Goal: Communication & Community: Answer question/provide support

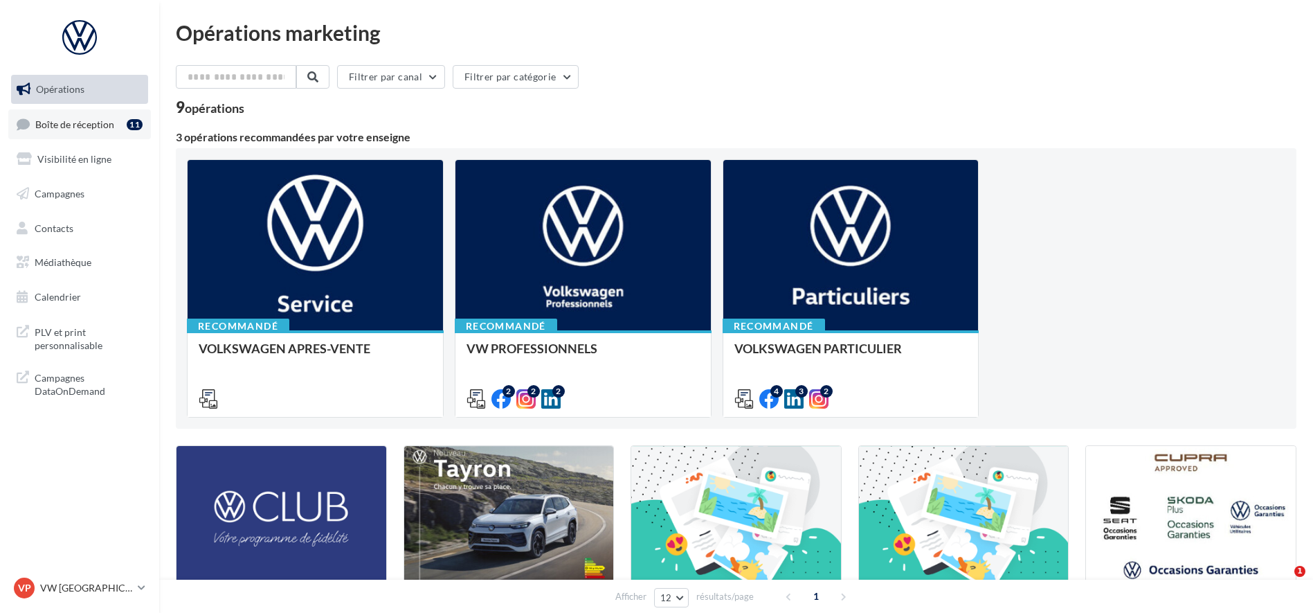
click at [62, 112] on link "Boîte de réception 11" at bounding box center [79, 124] width 143 height 30
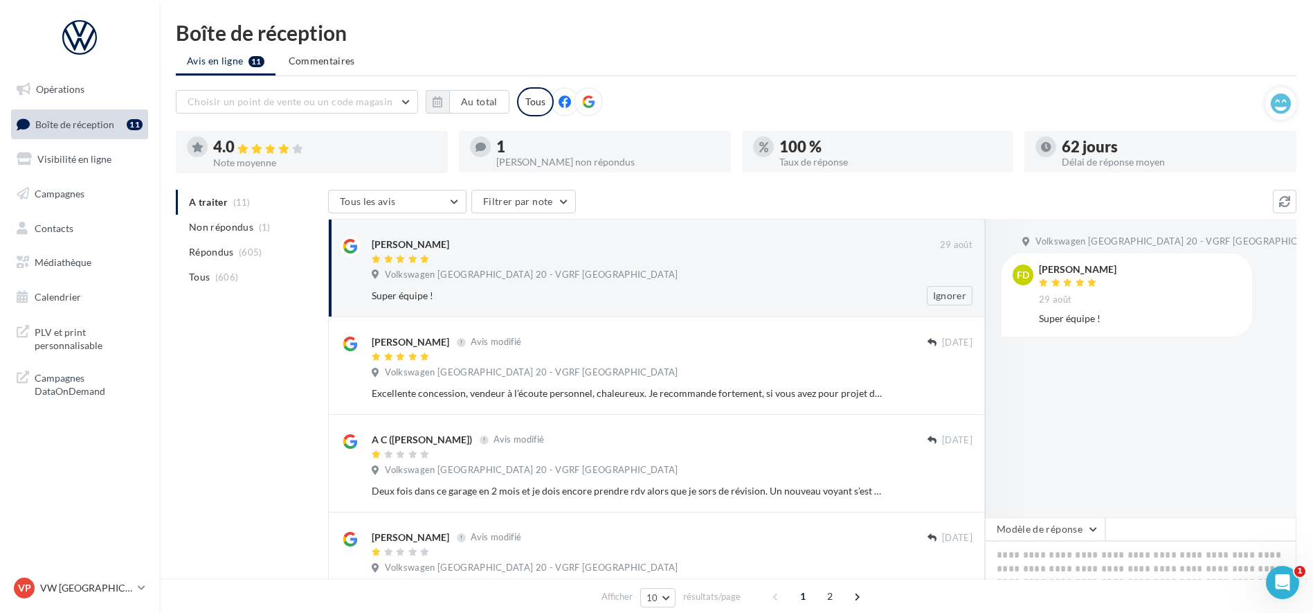
click at [552, 254] on div at bounding box center [656, 260] width 568 height 12
click at [732, 290] on div "Super équipe !" at bounding box center [627, 296] width 511 height 14
click at [1070, 536] on button "Modèle de réponse" at bounding box center [1045, 529] width 120 height 24
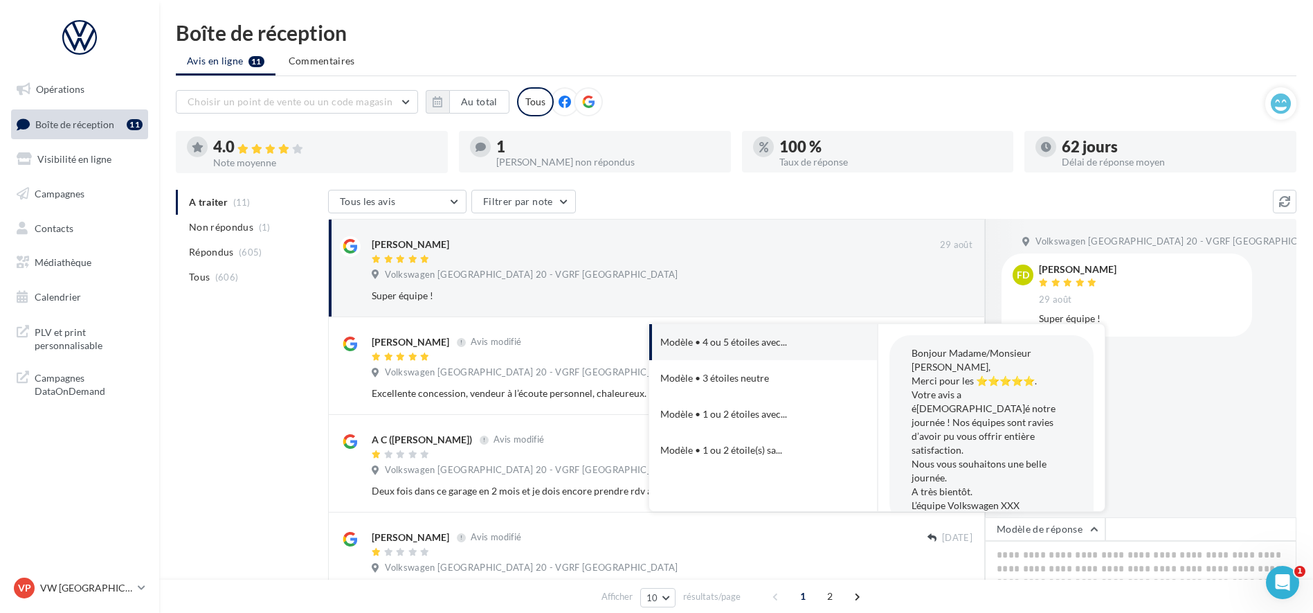
click at [1159, 491] on div "Volkswagen [GEOGRAPHIC_DATA] 20 - VGRF Grand Paris FD [PERSON_NAME] [DATE] Supe…" at bounding box center [1141, 368] width 312 height 298
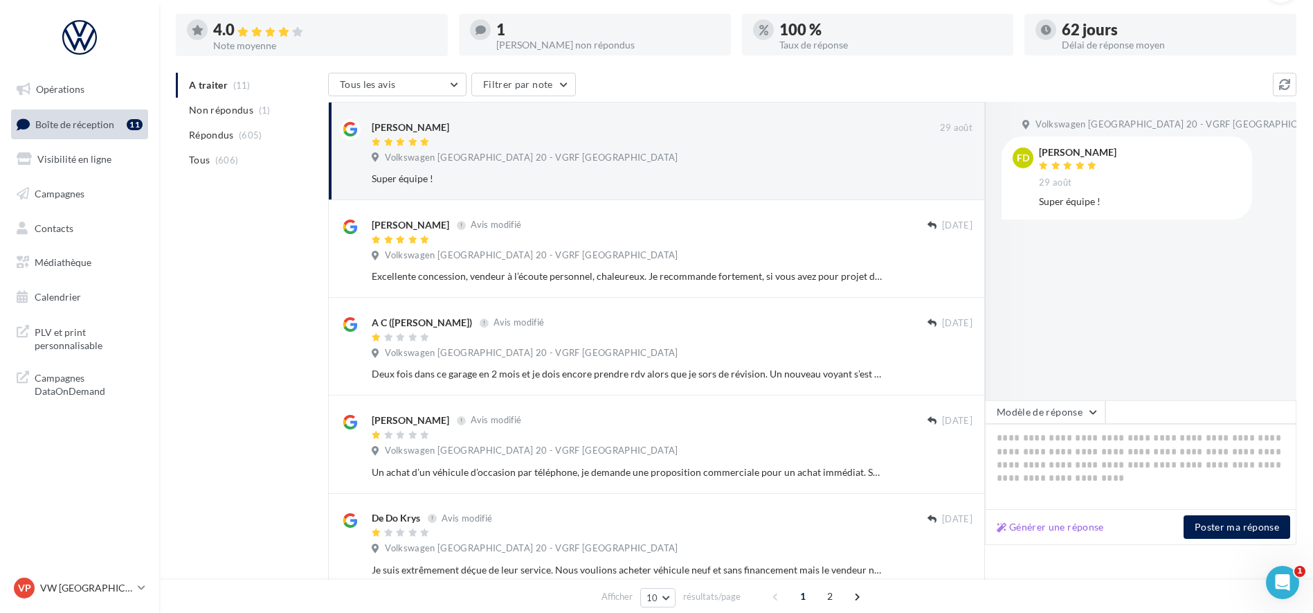
scroll to position [271, 0]
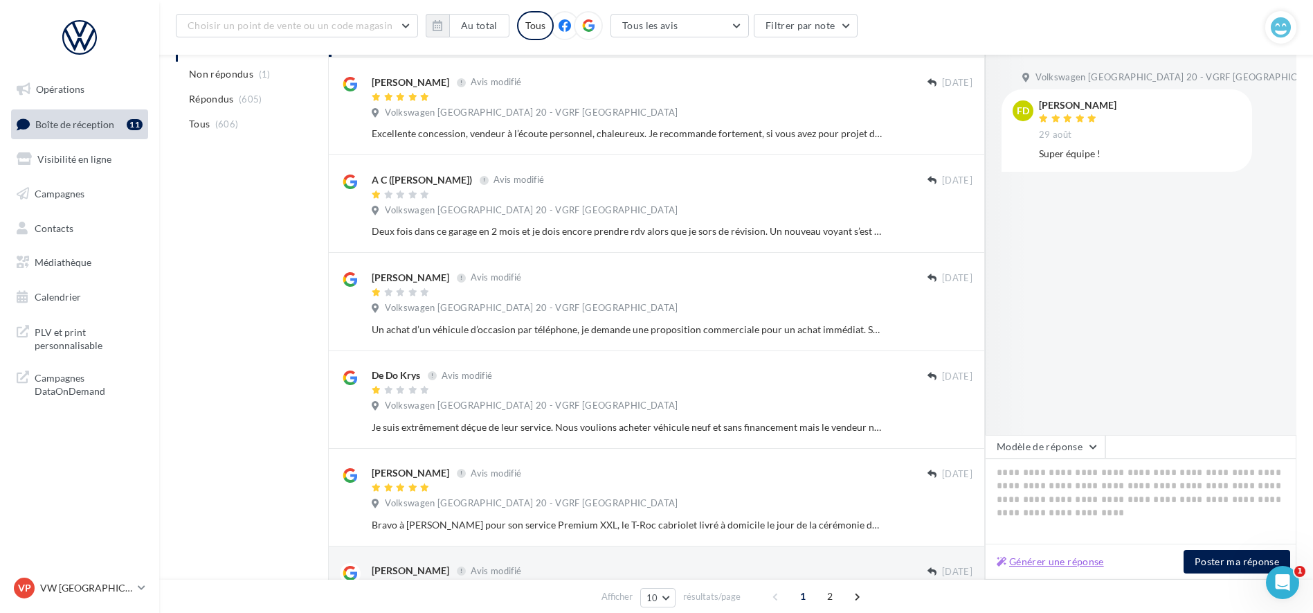
click at [1042, 564] on button "Générer une réponse" at bounding box center [1050, 561] width 118 height 17
type textarea "**********"
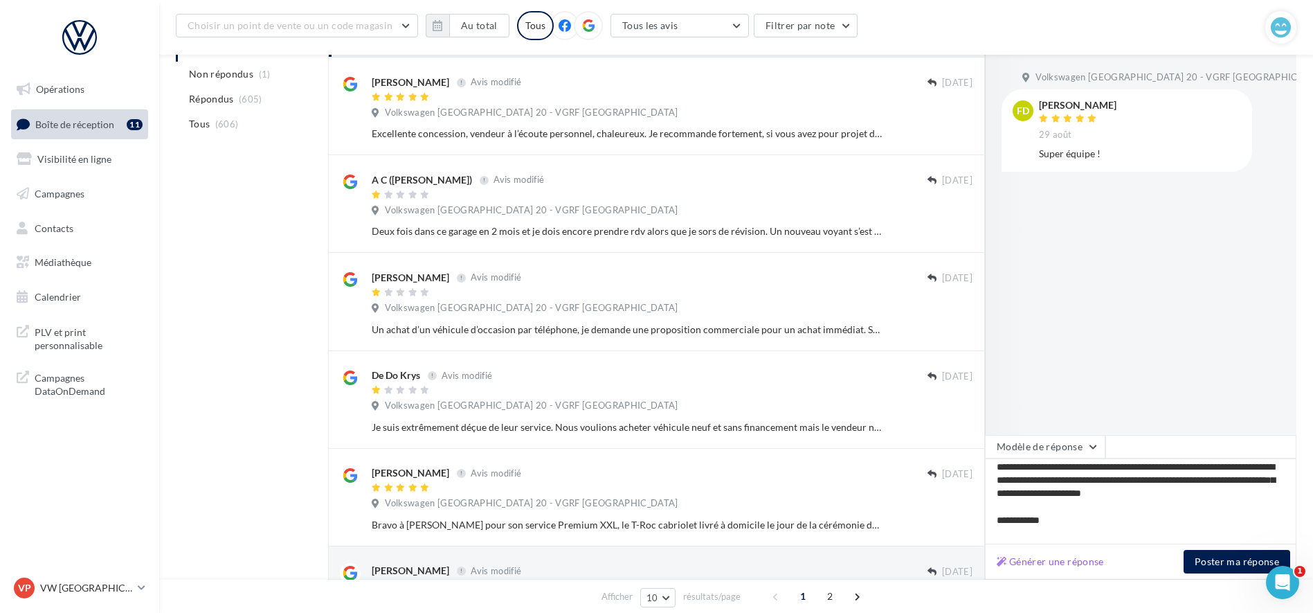
scroll to position [46, 0]
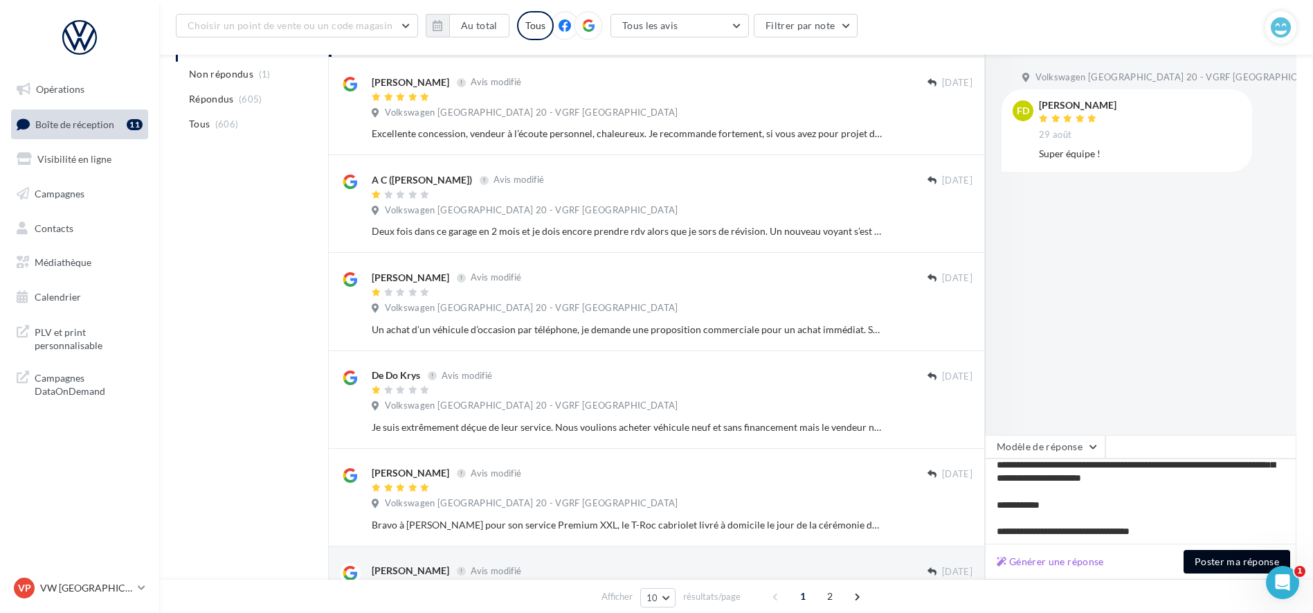
click at [1241, 561] on button "Poster ma réponse" at bounding box center [1237, 562] width 107 height 24
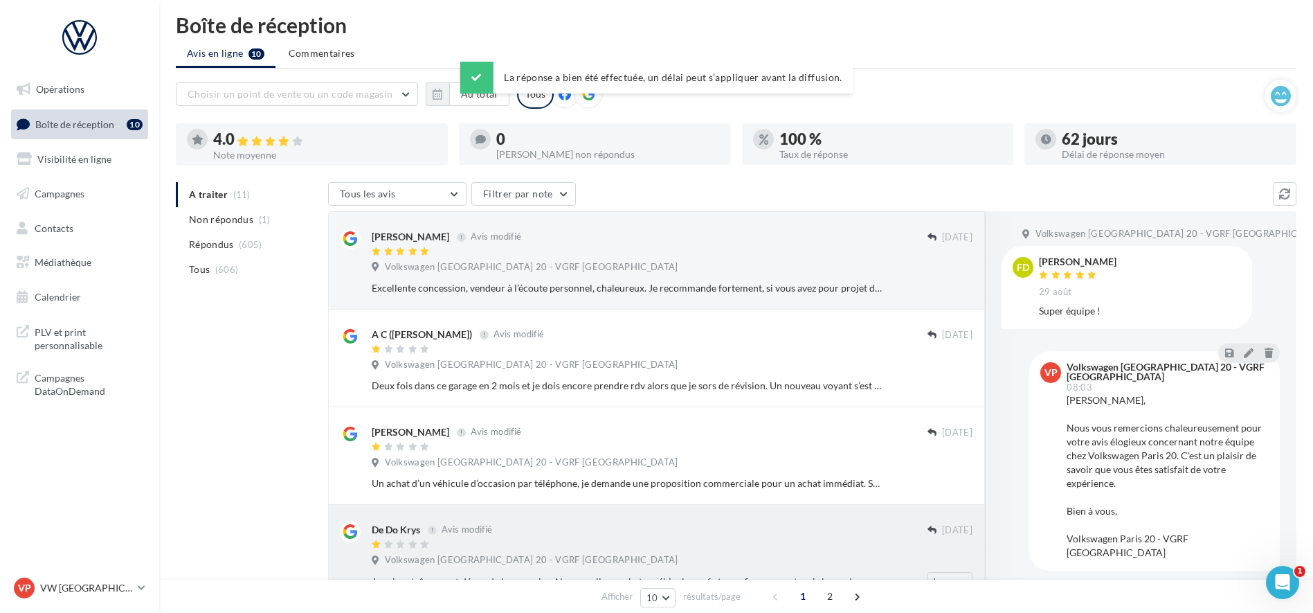
scroll to position [0, 0]
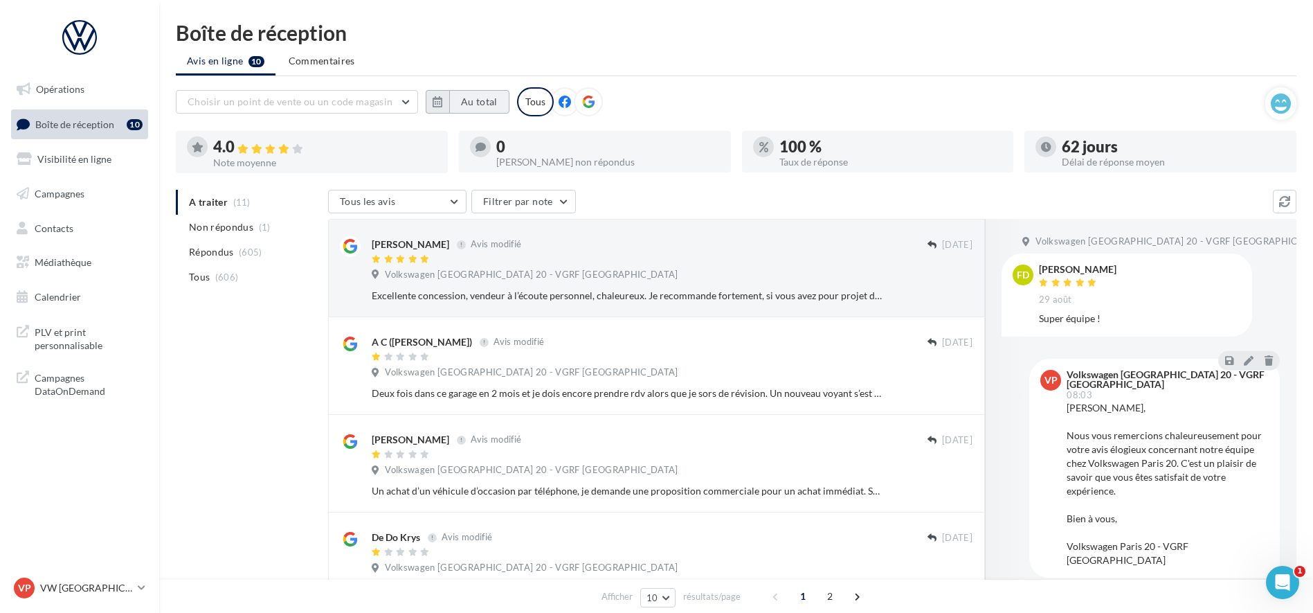
click at [487, 98] on button "Au total" at bounding box center [479, 102] width 60 height 24
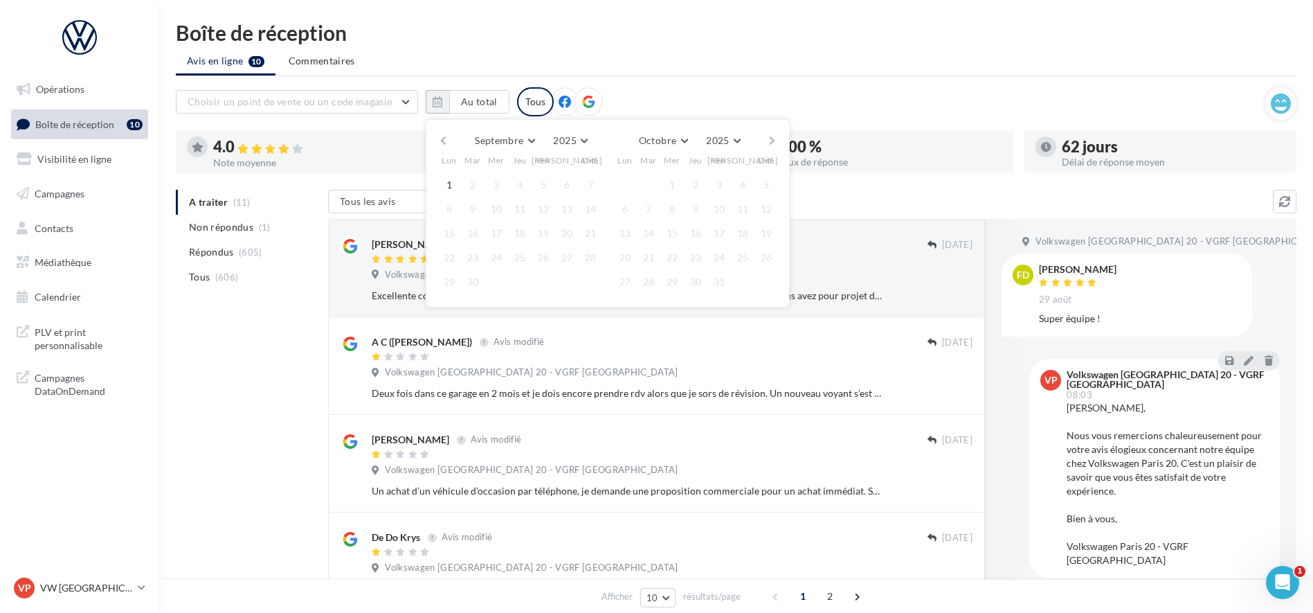
click at [442, 139] on button "button" at bounding box center [443, 140] width 12 height 19
click at [471, 180] on button "1" at bounding box center [472, 184] width 21 height 21
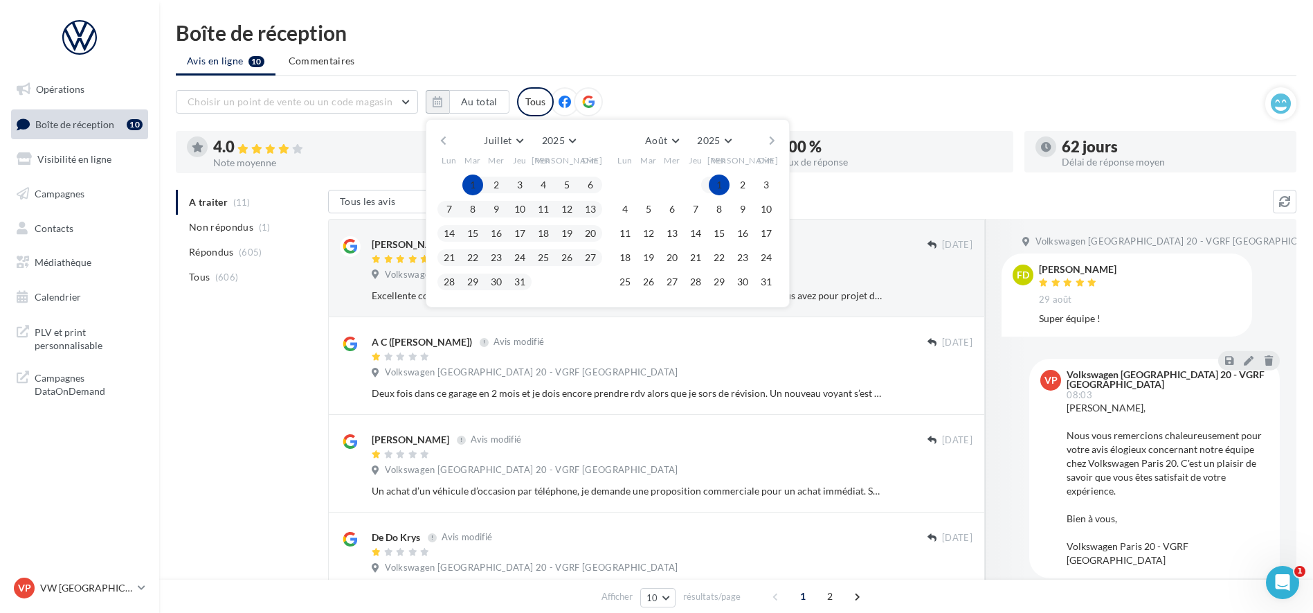
click at [772, 141] on button "button" at bounding box center [772, 140] width 12 height 19
click at [623, 191] on button "1" at bounding box center [625, 184] width 21 height 21
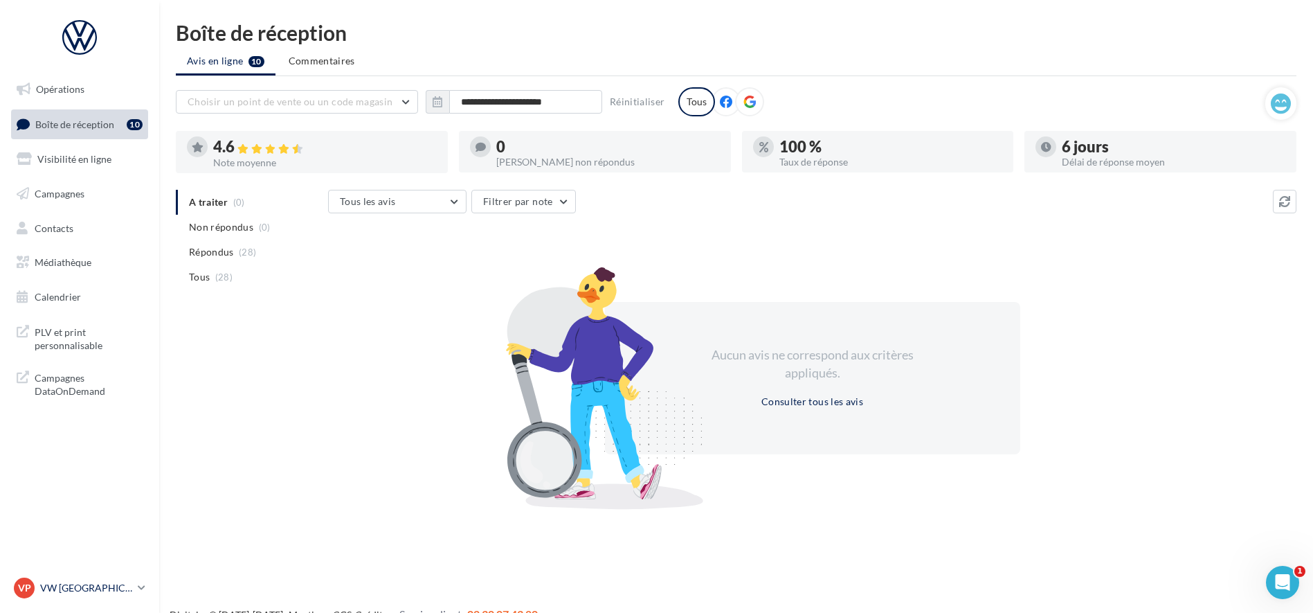
click at [145, 597] on link "VP VW PARIS 20 vw-par20-mon" at bounding box center [79, 588] width 137 height 26
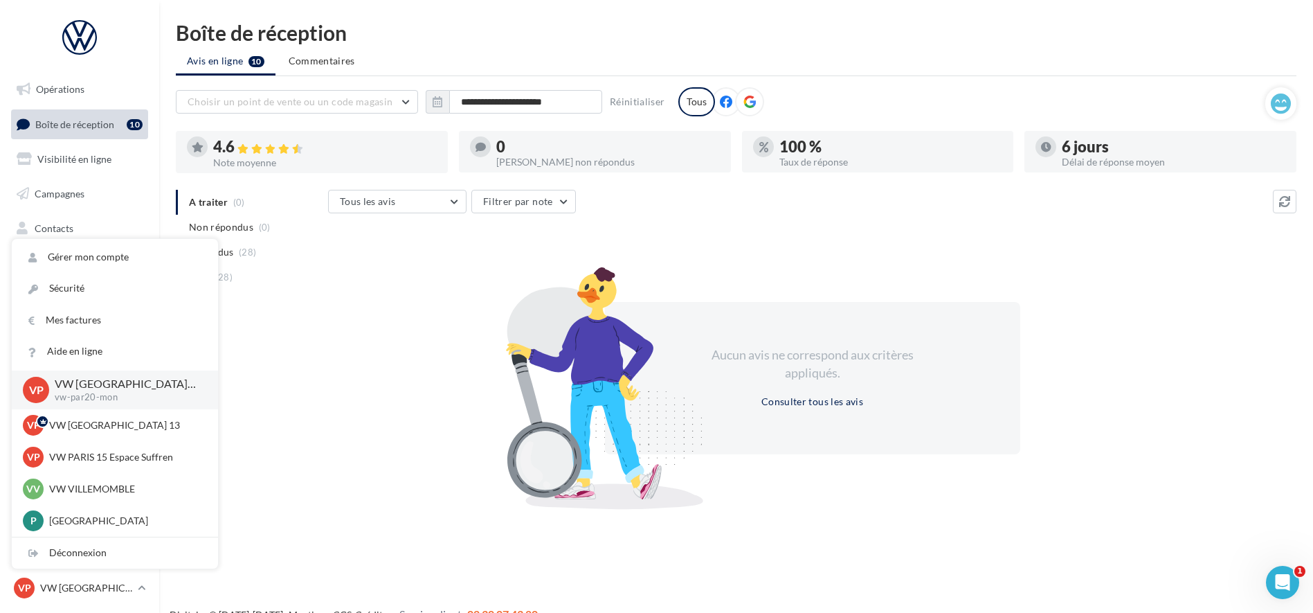
click at [445, 410] on div "Aucun avis ne correspond aux critères appliqués. Consulter tous les avis" at bounding box center [812, 378] width 968 height 240
